Goal: Transaction & Acquisition: Download file/media

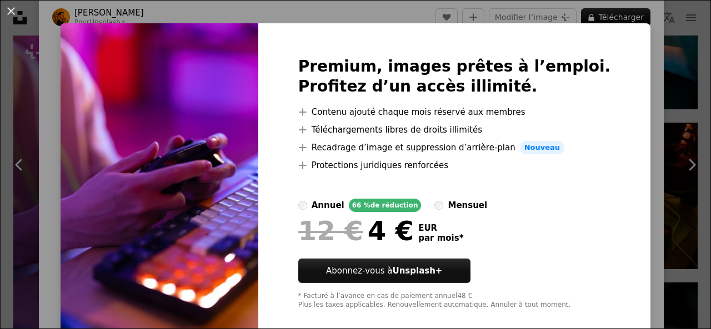
scroll to position [27, 0]
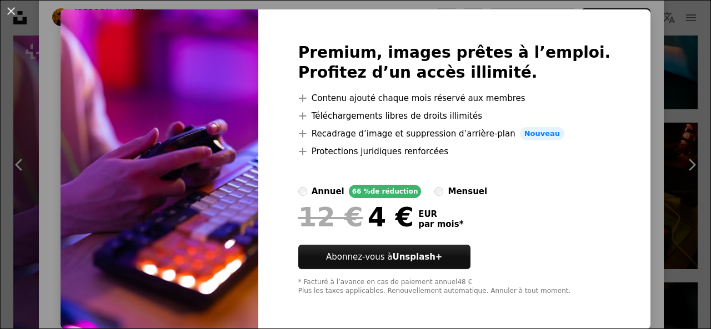
click at [446, 190] on label "mensuel" at bounding box center [460, 191] width 53 height 13
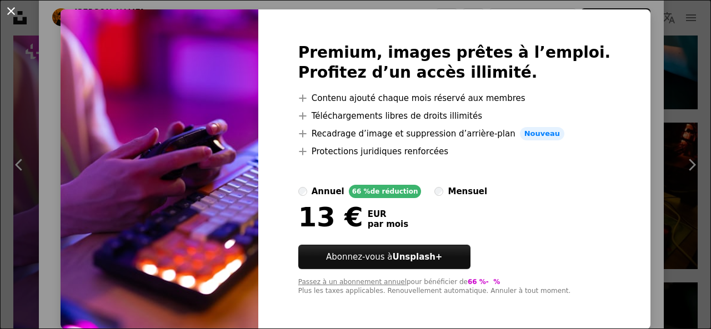
click at [16, 12] on button "An X shape" at bounding box center [10, 10] width 13 height 13
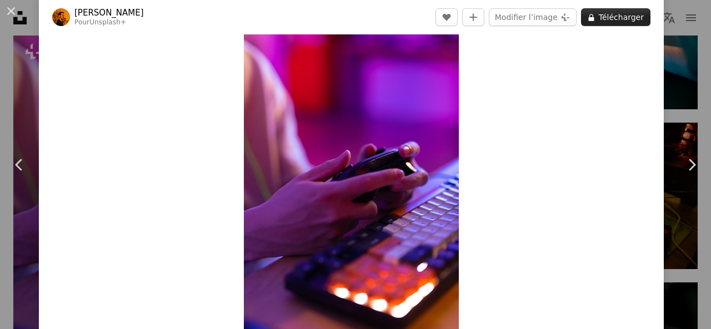
click at [617, 17] on button "A lock Télécharger" at bounding box center [615, 17] width 69 height 18
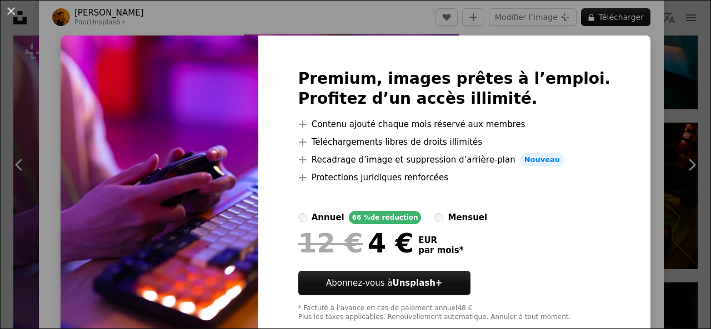
click at [616, 44] on div "An X shape Premium, images prêtes à l’emploi. Profitez d’un accès illimité. A p…" at bounding box center [355, 164] width 711 height 329
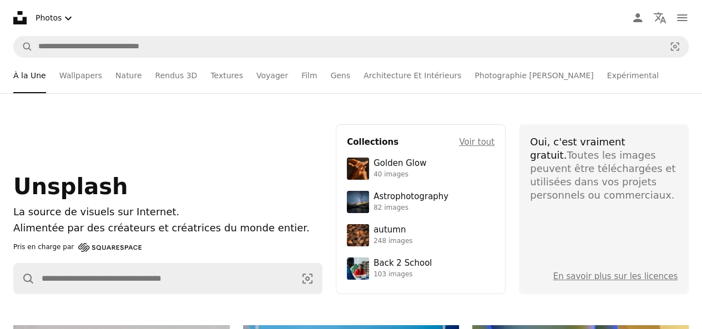
scroll to position [86, 0]
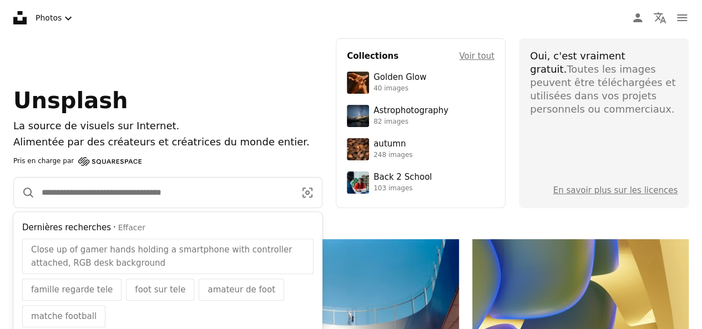
click at [80, 185] on input "Rechercher des visuels sur tout le site" at bounding box center [164, 193] width 258 height 30
paste input "**********"
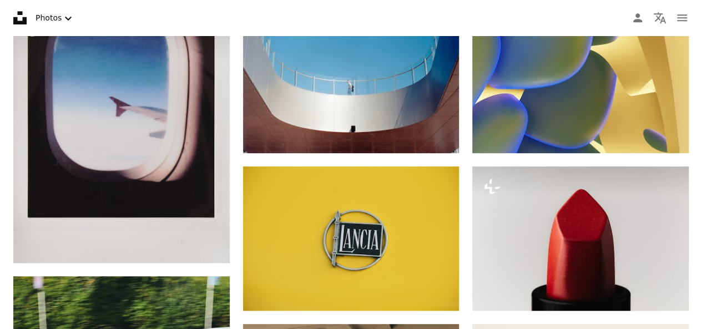
scroll to position [314, 0]
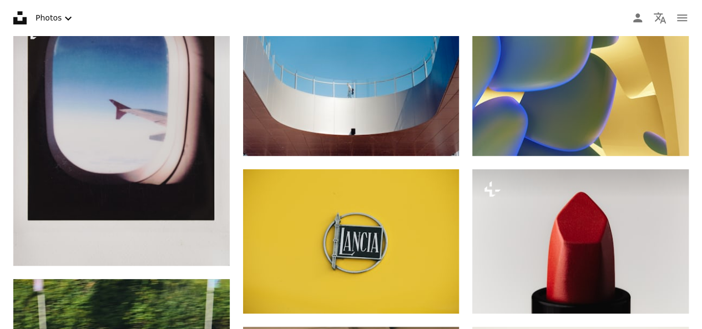
type input "**********"
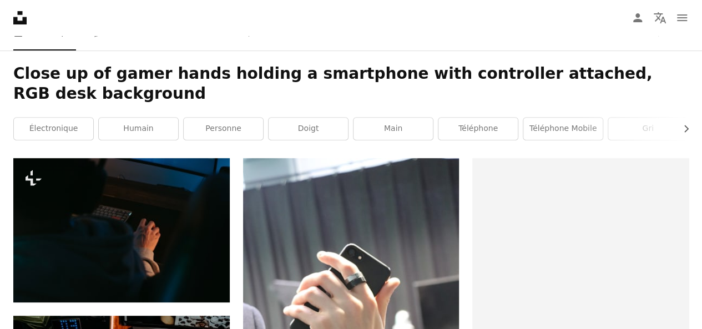
scroll to position [182, 0]
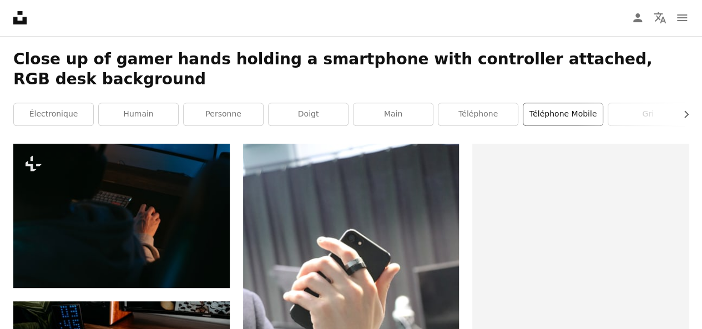
click at [550, 118] on link "téléphone mobile" at bounding box center [562, 114] width 79 height 22
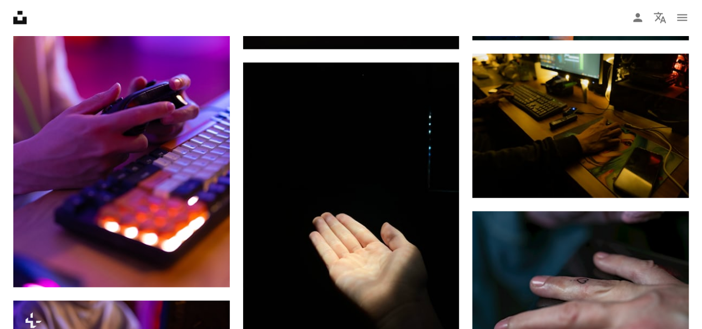
scroll to position [1355, 0]
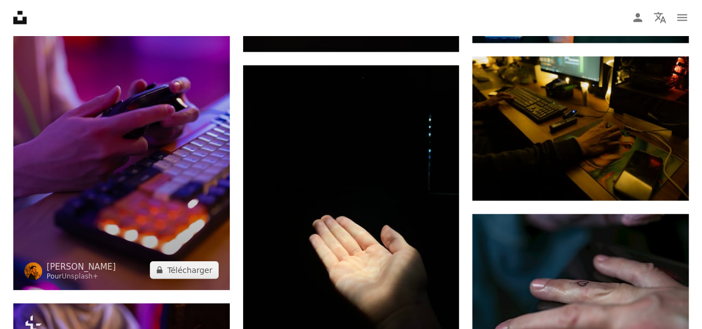
click at [140, 177] on img at bounding box center [121, 128] width 216 height 324
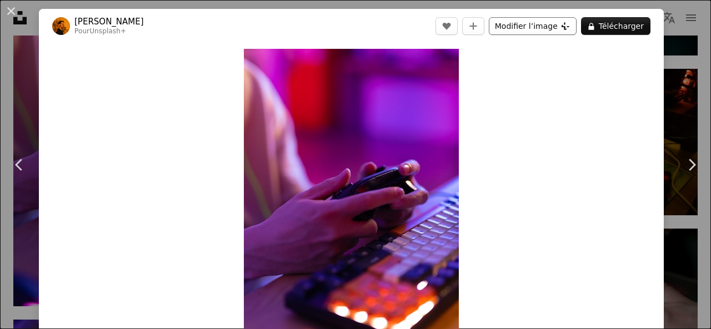
click at [524, 18] on button "Modifier l’image Plus sign for Unsplash+" at bounding box center [532, 26] width 88 height 18
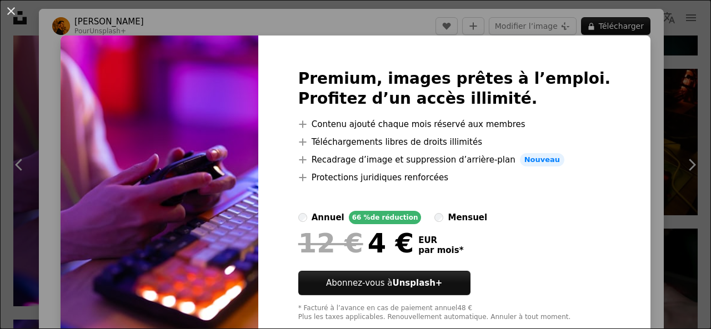
click at [466, 210] on div at bounding box center [454, 197] width 313 height 27
click at [456, 220] on div "mensuel" at bounding box center [466, 217] width 39 height 13
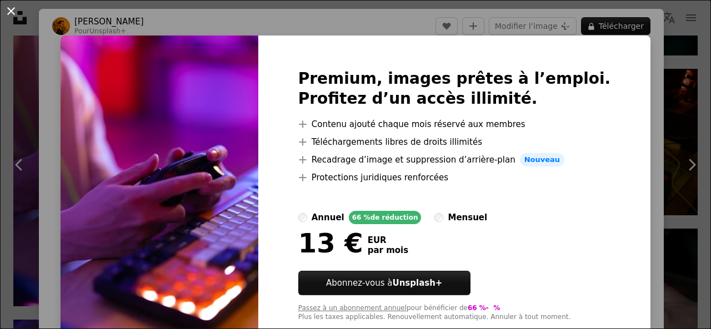
click at [11, 10] on button "An X shape" at bounding box center [10, 10] width 13 height 13
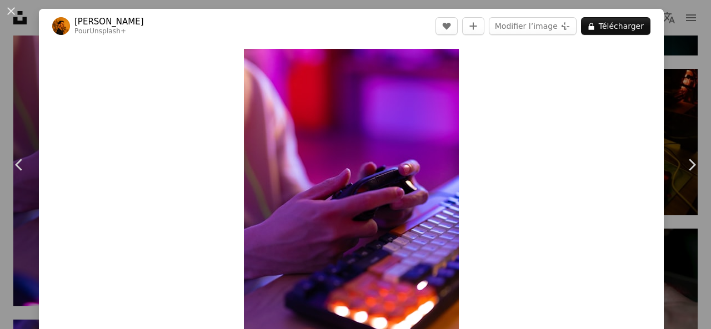
click at [11, 10] on button "An X shape" at bounding box center [10, 10] width 13 height 13
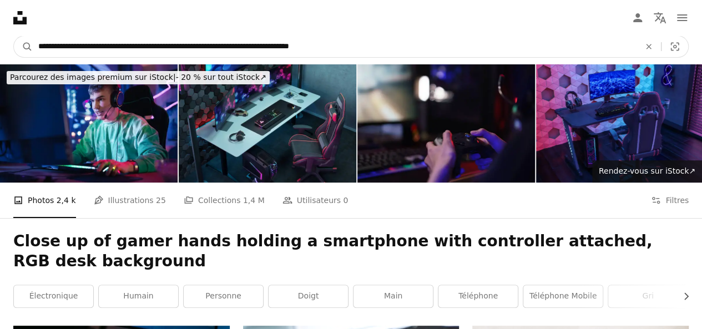
click at [372, 46] on input "**********" at bounding box center [335, 46] width 604 height 21
type input "**********"
click at [14, 36] on button "A magnifying glass" at bounding box center [23, 46] width 19 height 21
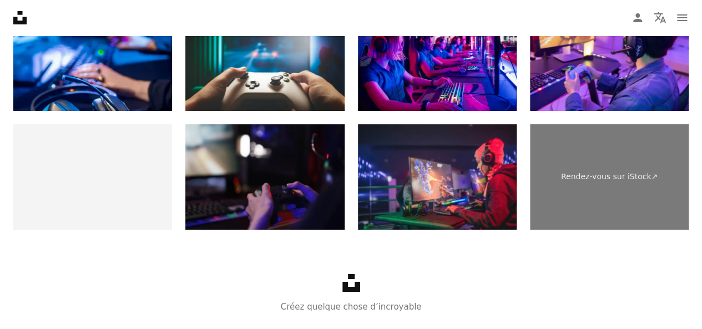
scroll to position [2031, 0]
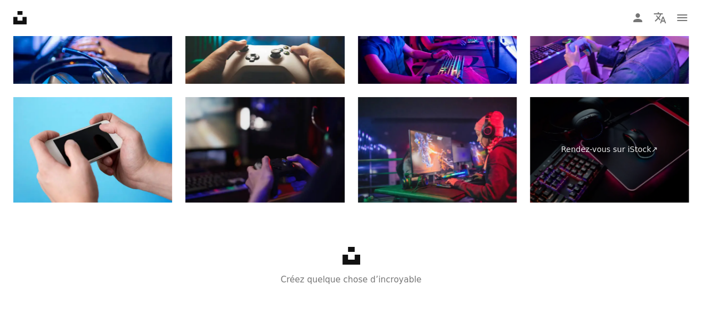
click at [293, 164] on img at bounding box center [264, 150] width 159 height 106
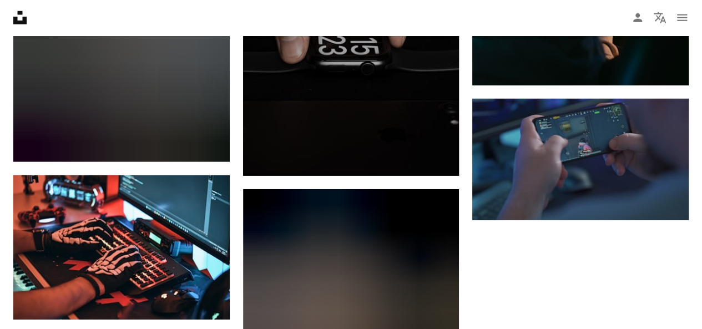
scroll to position [1552, 0]
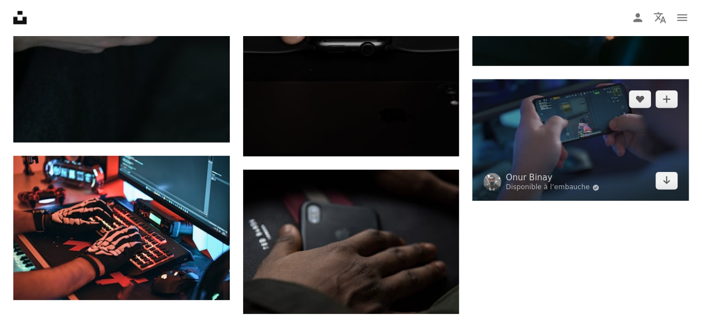
click at [611, 124] on img at bounding box center [580, 140] width 216 height 122
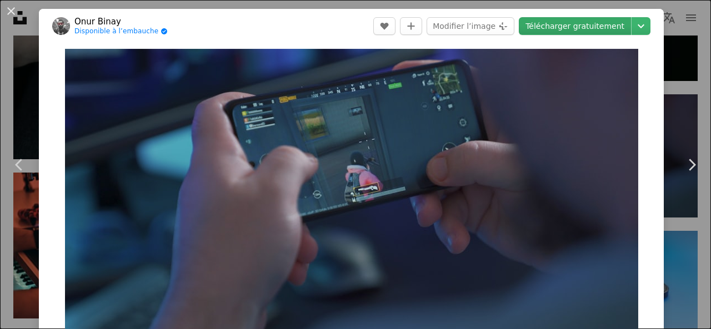
click at [589, 22] on link "Télécharger gratuitement" at bounding box center [574, 26] width 112 height 18
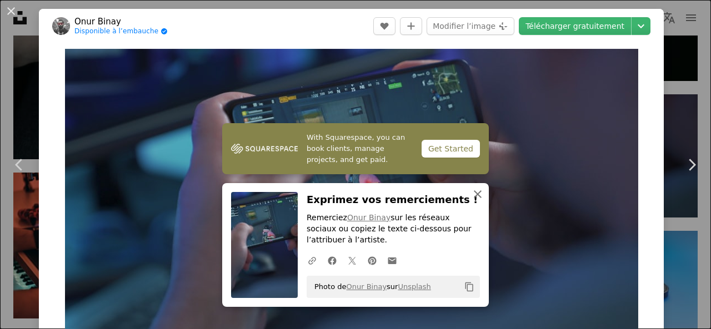
click at [475, 194] on icon "An X shape" at bounding box center [477, 194] width 13 height 13
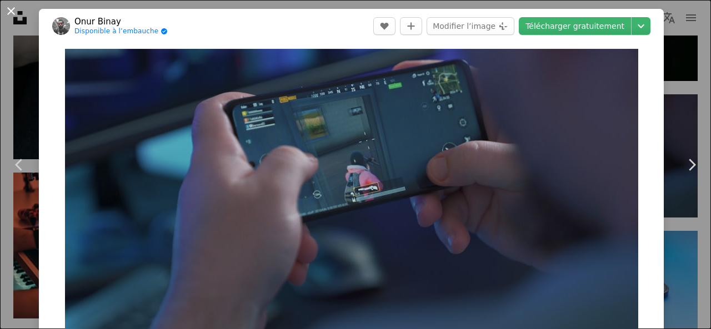
click at [13, 7] on button "An X shape" at bounding box center [10, 10] width 13 height 13
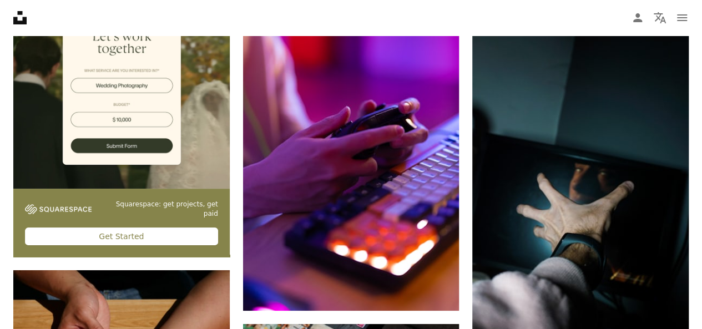
scroll to position [2083, 0]
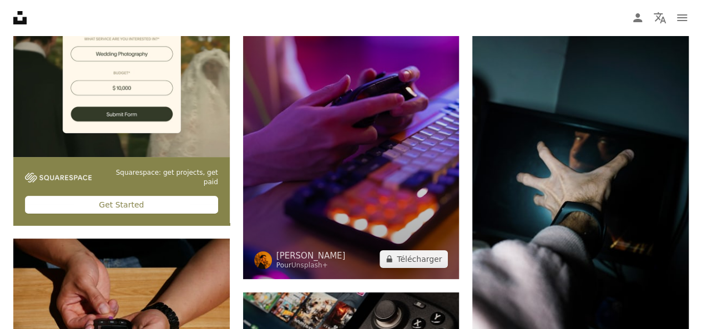
click at [377, 159] on img at bounding box center [351, 116] width 216 height 325
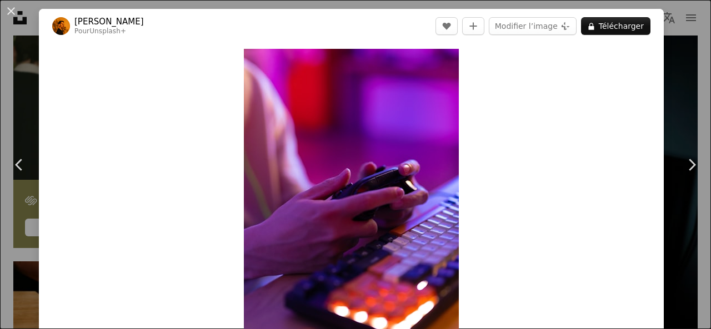
click at [604, 17] on header "[PERSON_NAME] Pour Unsplash+ A heart A plus sign Modifier l’image Plus sign for…" at bounding box center [351, 26] width 624 height 34
click at [604, 26] on button "A lock Télécharger" at bounding box center [615, 26] width 69 height 18
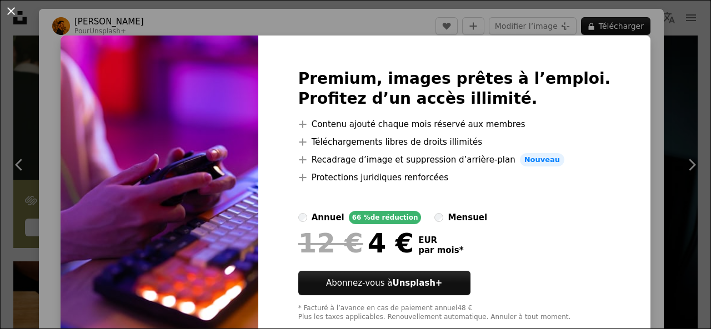
click at [13, 11] on button "An X shape" at bounding box center [10, 10] width 13 height 13
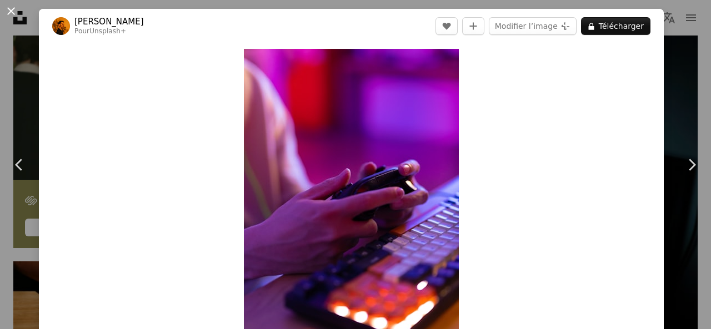
click at [11, 6] on button "An X shape" at bounding box center [10, 10] width 13 height 13
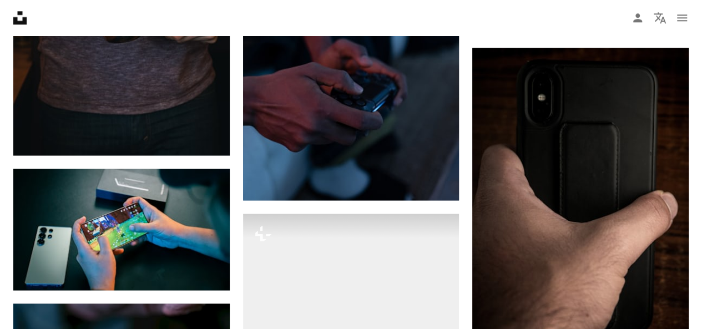
scroll to position [738, 0]
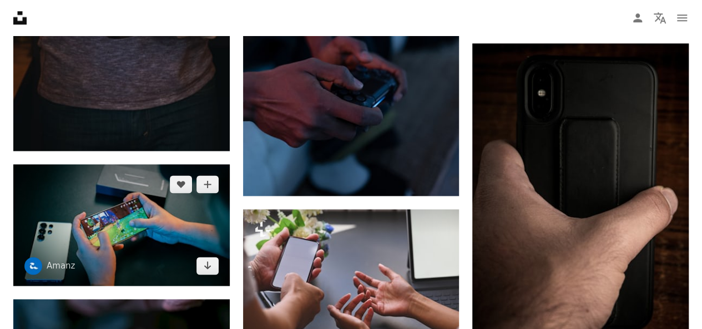
click at [162, 201] on img at bounding box center [121, 225] width 216 height 122
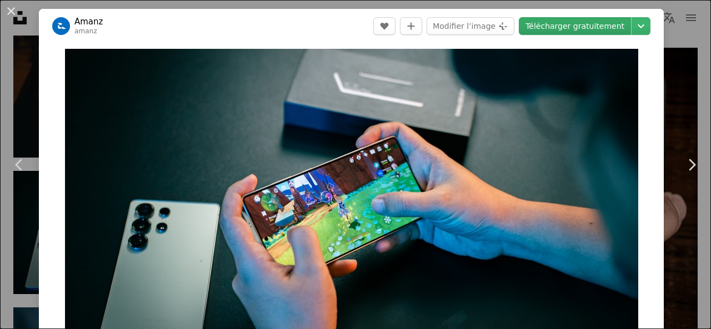
click at [563, 24] on link "Télécharger gratuitement" at bounding box center [574, 26] width 112 height 18
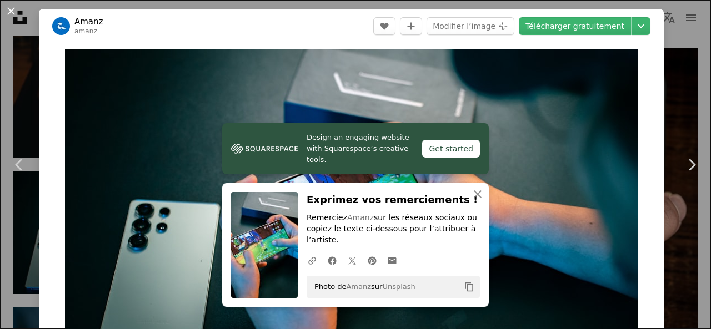
click at [9, 4] on button "An X shape" at bounding box center [10, 10] width 13 height 13
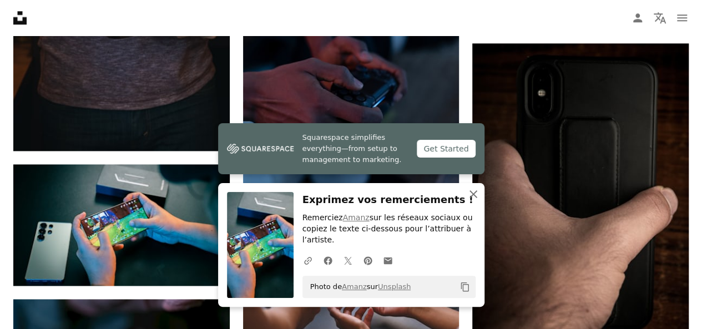
click at [473, 195] on icon "button" at bounding box center [474, 194] width 8 height 8
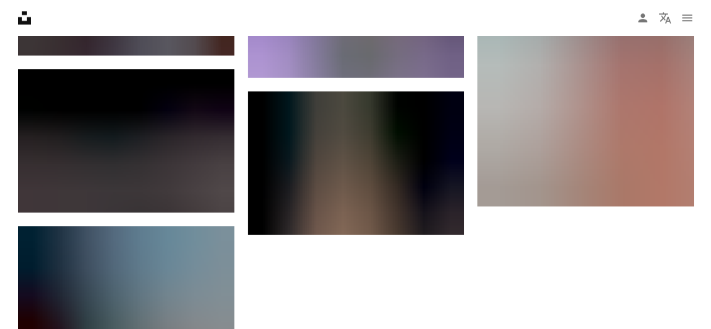
scroll to position [2879, 0]
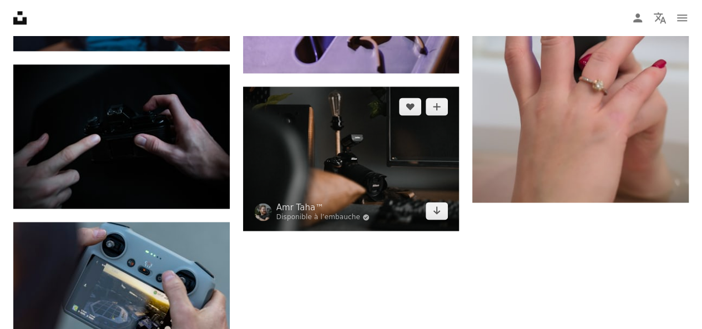
click at [406, 177] on img at bounding box center [351, 159] width 216 height 144
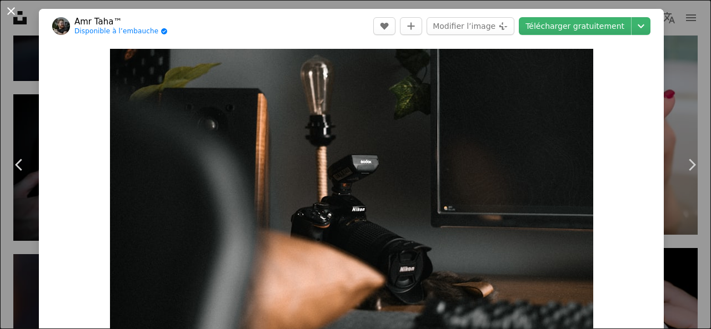
click at [12, 11] on button "An X shape" at bounding box center [10, 10] width 13 height 13
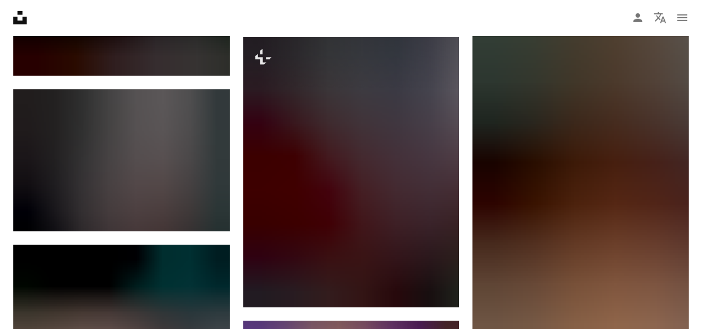
scroll to position [3838, 0]
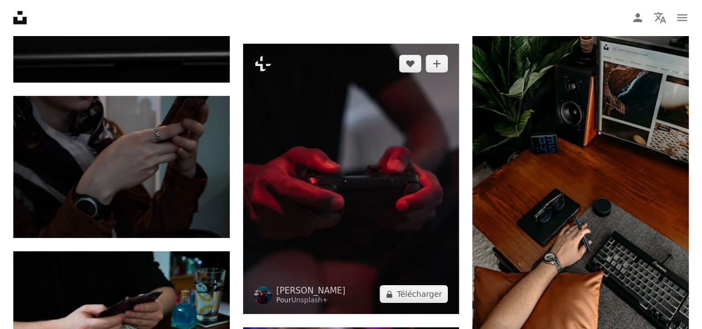
click at [409, 234] on img at bounding box center [351, 179] width 216 height 270
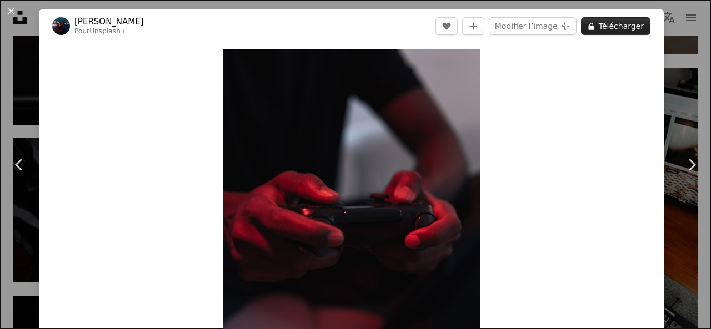
click at [616, 26] on button "A lock Télécharger" at bounding box center [615, 26] width 69 height 18
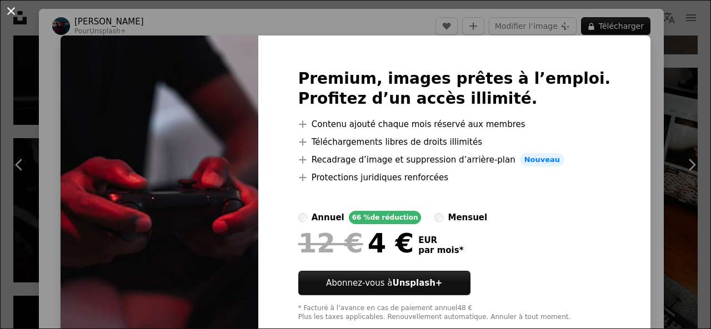
click at [11, 8] on button "An X shape" at bounding box center [10, 10] width 13 height 13
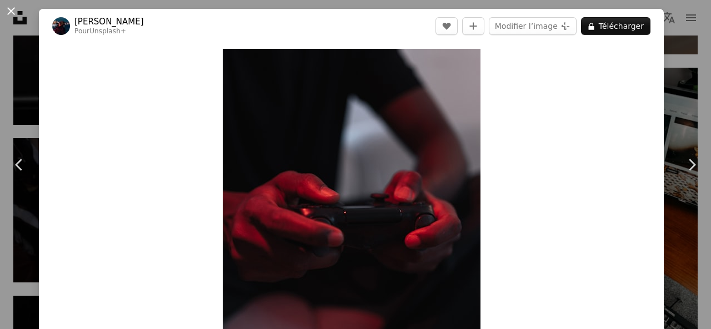
click at [11, 9] on button "An X shape" at bounding box center [10, 10] width 13 height 13
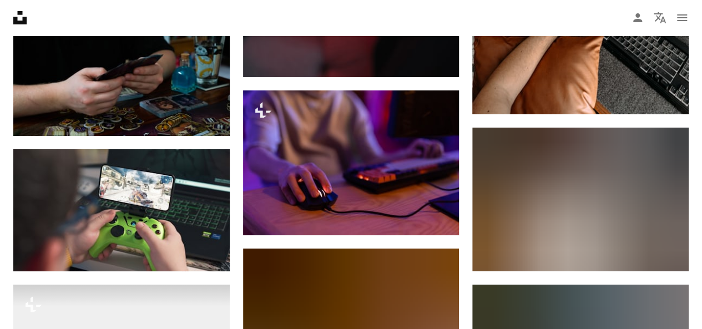
scroll to position [4127, 0]
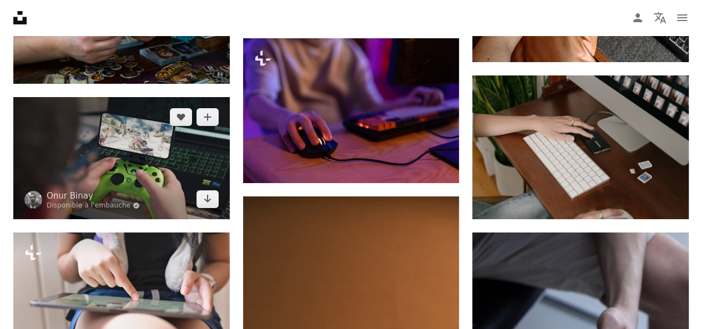
click at [99, 170] on img at bounding box center [121, 158] width 216 height 122
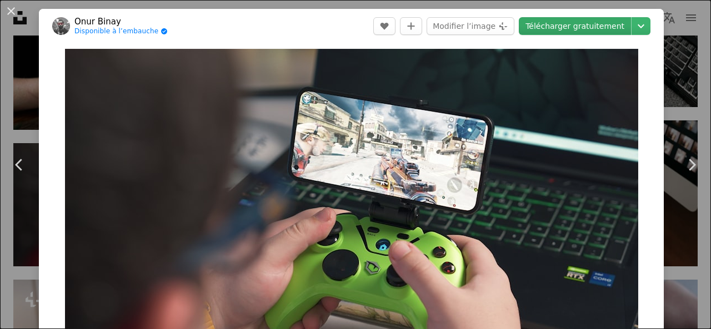
click at [548, 27] on link "Télécharger gratuitement" at bounding box center [574, 26] width 112 height 18
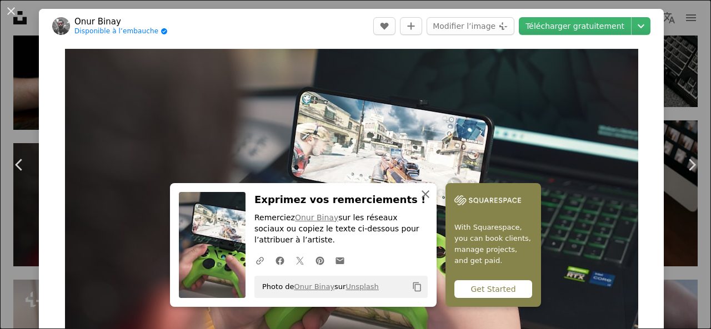
click at [422, 190] on icon "An X shape" at bounding box center [425, 194] width 13 height 13
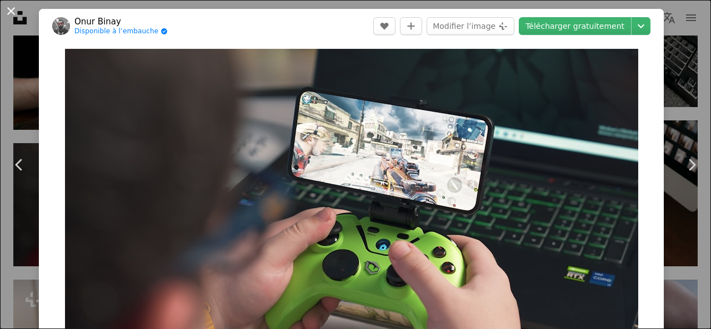
click at [6, 8] on button "An X shape" at bounding box center [10, 10] width 13 height 13
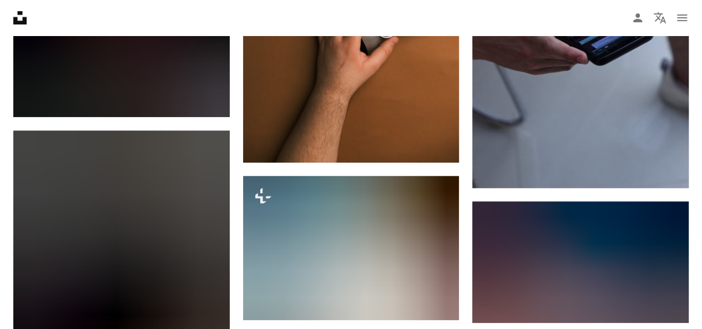
scroll to position [4524, 0]
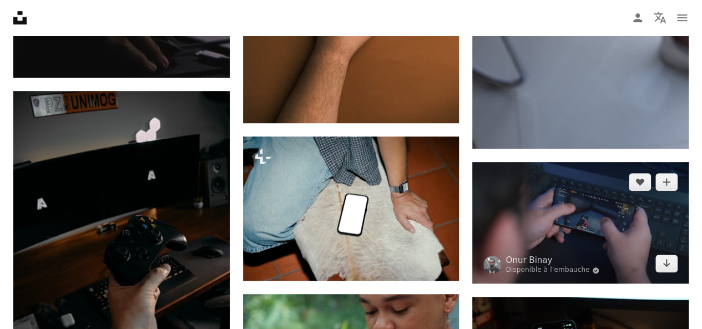
click at [555, 210] on img at bounding box center [580, 223] width 216 height 122
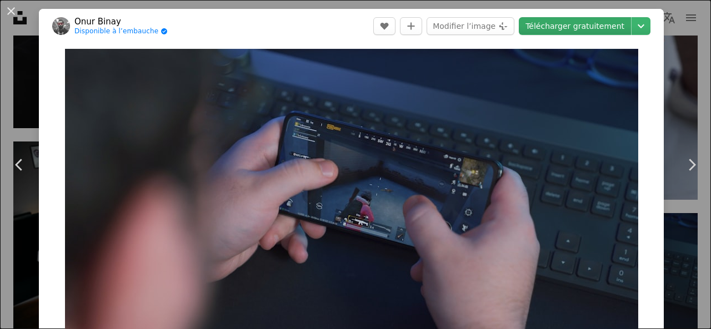
click at [571, 32] on link "Télécharger gratuitement" at bounding box center [574, 26] width 112 height 18
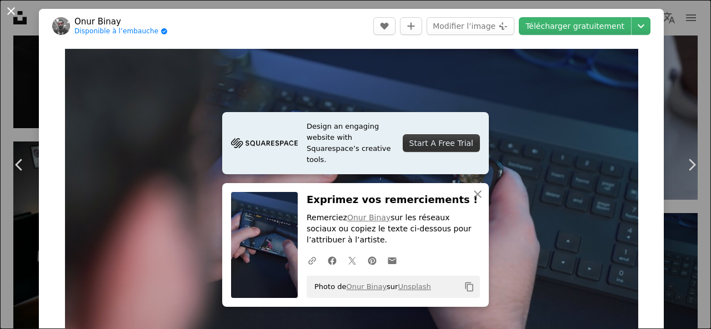
click at [7, 12] on button "An X shape" at bounding box center [10, 10] width 13 height 13
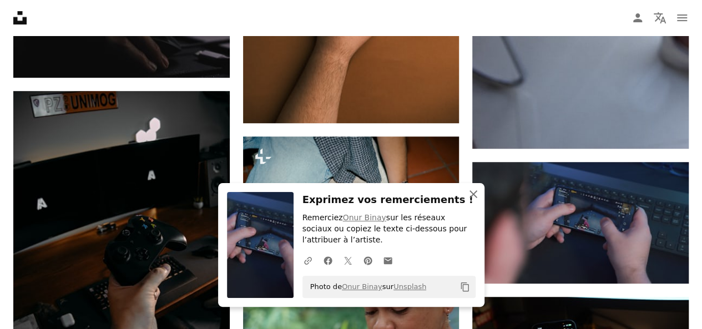
click at [476, 199] on icon "An X shape" at bounding box center [473, 194] width 13 height 13
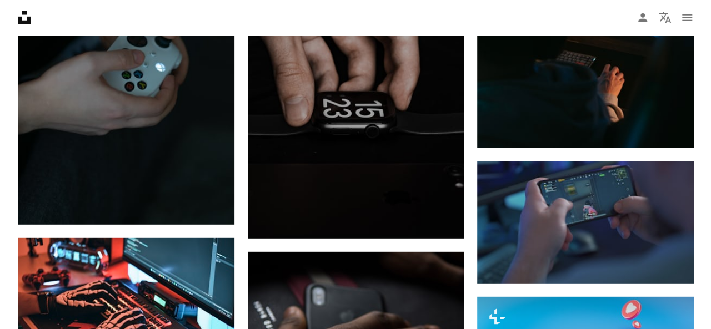
scroll to position [1478, 0]
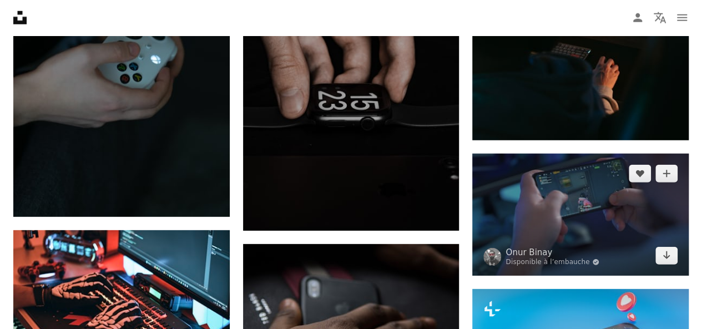
click at [550, 230] on img at bounding box center [580, 215] width 216 height 122
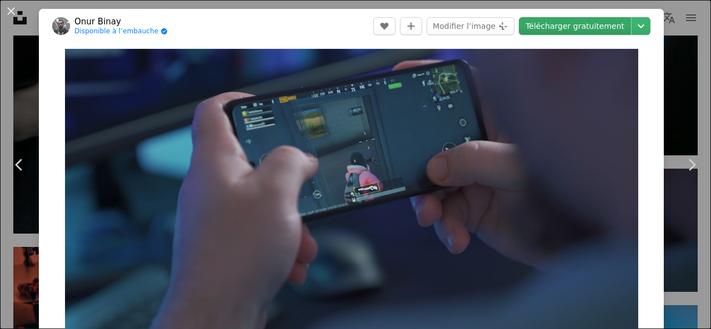
click at [572, 21] on link "Télécharger gratuitement" at bounding box center [574, 26] width 112 height 18
